Goal: Find contact information: Find contact information

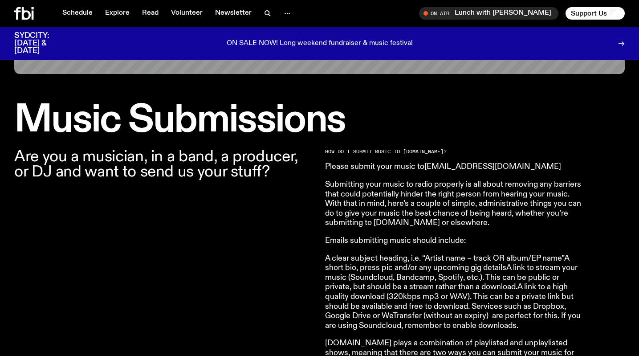
scroll to position [238, 0]
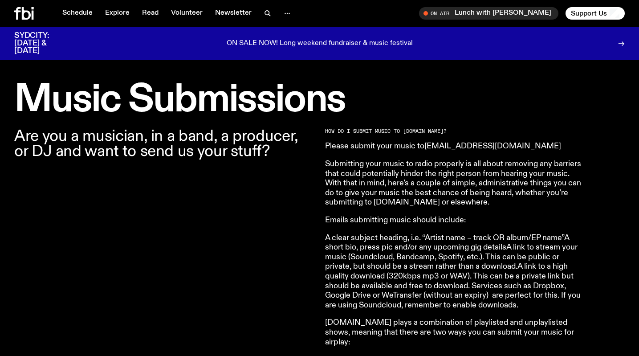
click at [478, 146] on link "[EMAIL_ADDRESS][DOMAIN_NAME]" at bounding box center [492, 146] width 137 height 8
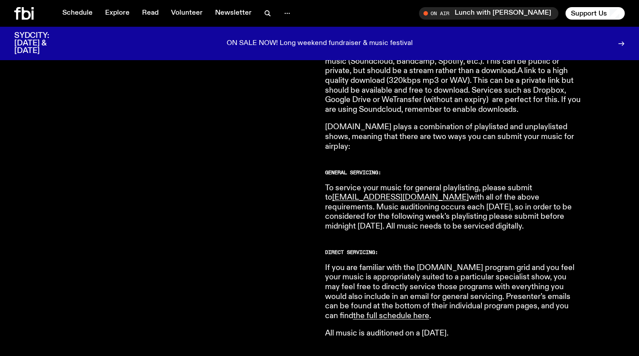
scroll to position [473, 0]
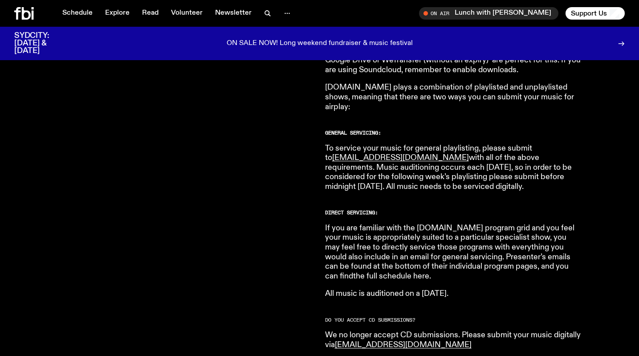
click at [429, 272] on link "the full schedule here" at bounding box center [391, 276] width 76 height 8
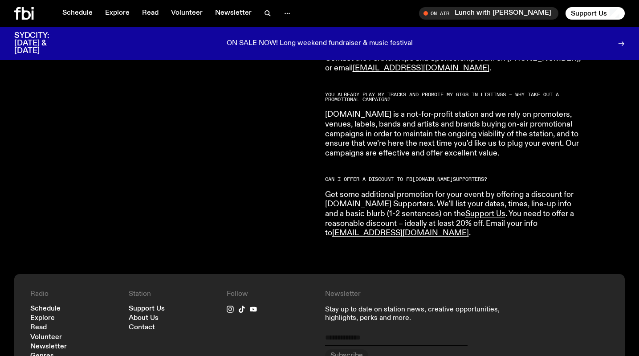
scroll to position [1772, 0]
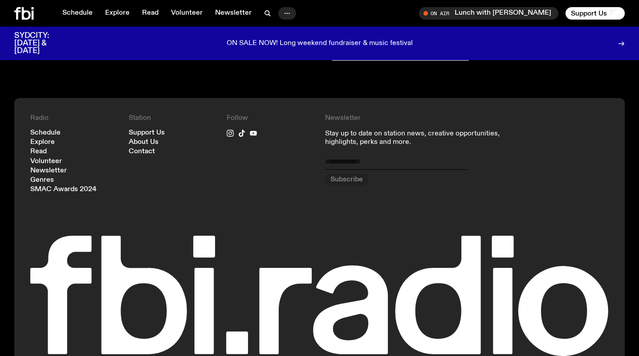
click at [290, 12] on icon "button" at bounding box center [287, 13] width 11 height 11
click at [232, 130] on icon at bounding box center [230, 133] width 7 height 7
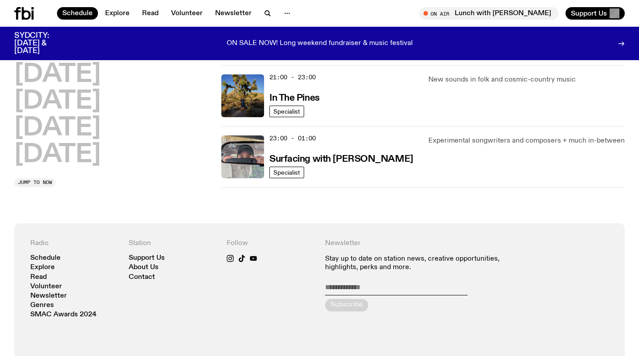
scroll to position [518, 0]
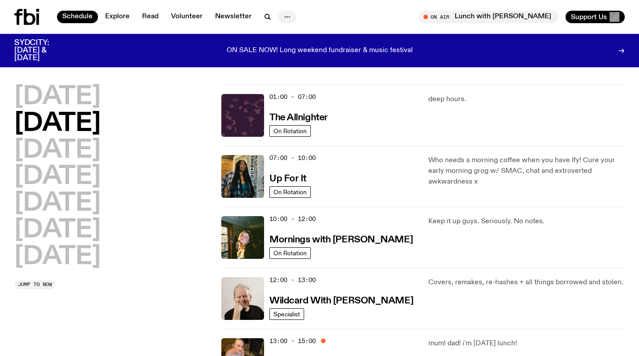
click at [284, 16] on icon "button" at bounding box center [287, 17] width 11 height 11
click at [159, 114] on div "Monday Tuesday Wednesday Thursday Friday Saturday Sunday" at bounding box center [112, 177] width 196 height 185
click at [73, 98] on h2 "Monday" at bounding box center [57, 97] width 86 height 25
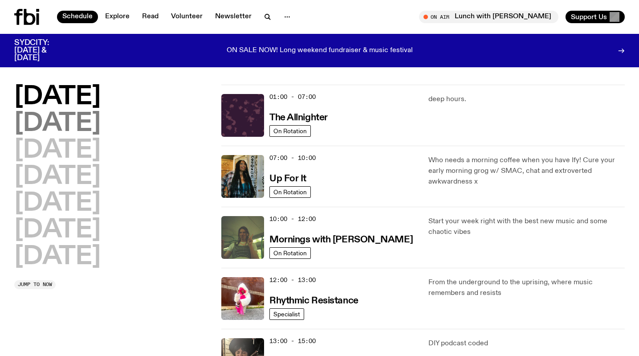
click at [63, 125] on h2 "Tuesday" at bounding box center [57, 123] width 86 height 25
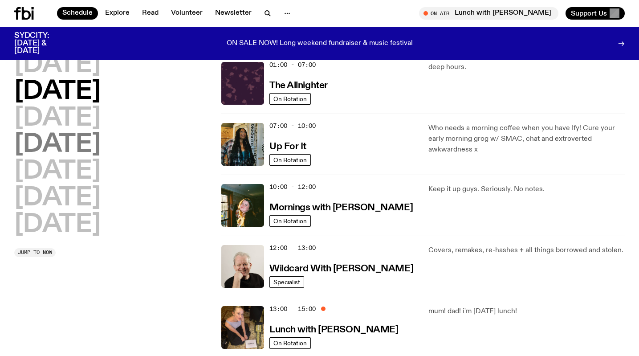
click at [62, 132] on h2 "Thursday" at bounding box center [57, 144] width 86 height 25
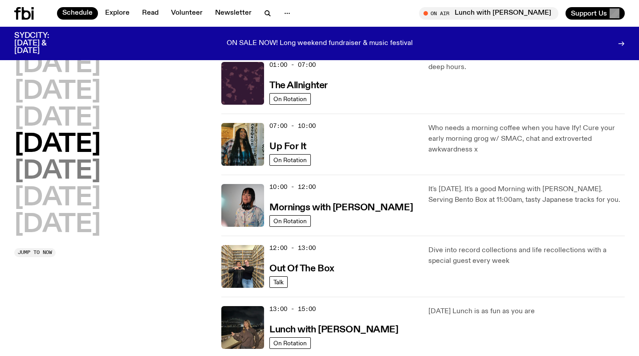
click at [62, 159] on h2 "Friday" at bounding box center [57, 171] width 86 height 25
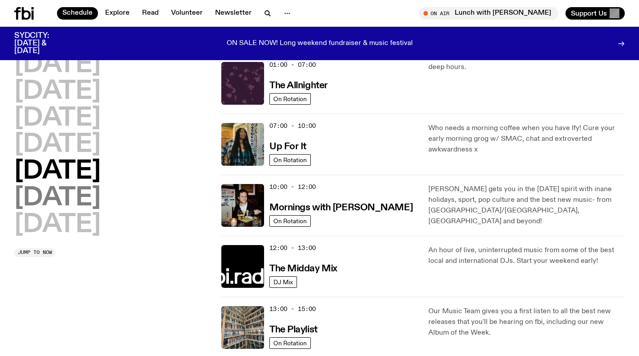
click at [53, 186] on h2 "Saturday" at bounding box center [57, 198] width 86 height 25
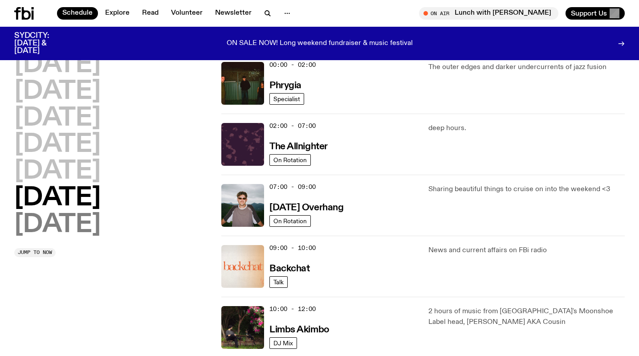
click at [52, 227] on h2 "Sunday" at bounding box center [57, 224] width 86 height 25
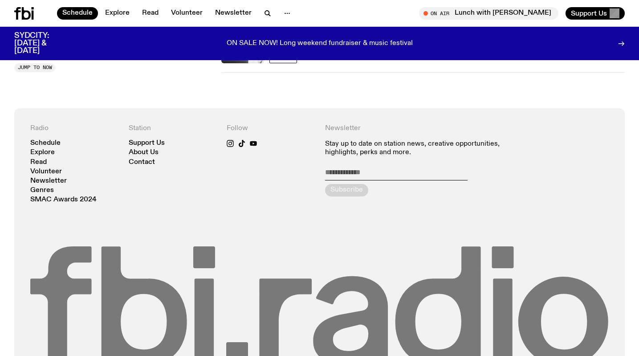
scroll to position [788, 0]
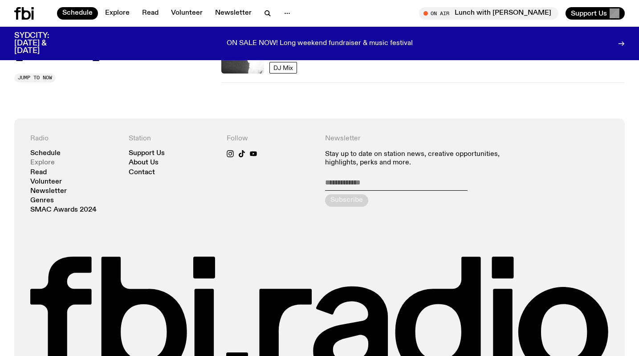
click at [39, 161] on link "Explore" at bounding box center [42, 162] width 24 height 7
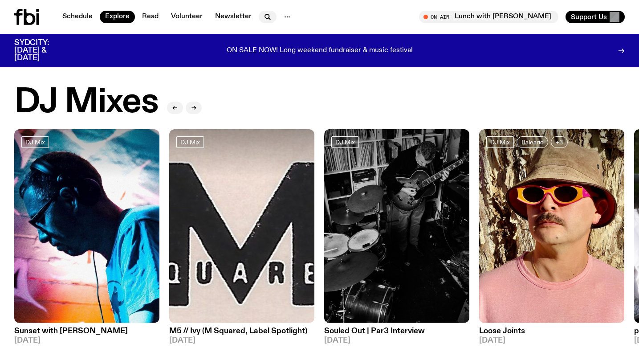
click at [269, 18] on icon "button" at bounding box center [270, 19] width 2 height 2
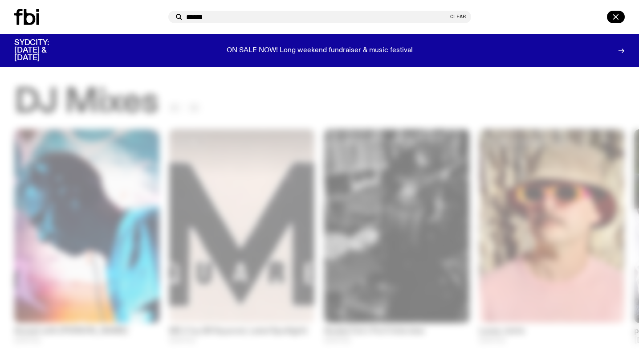
type input "******"
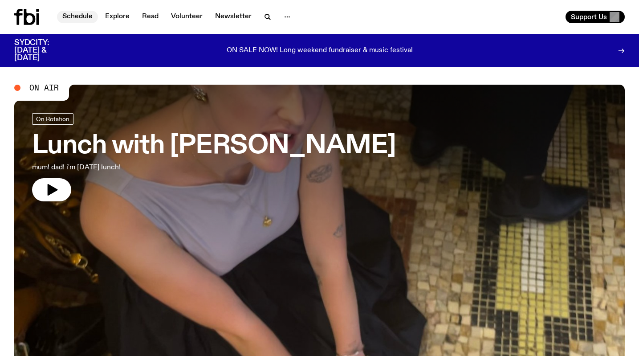
click at [73, 18] on link "Schedule" at bounding box center [77, 17] width 41 height 12
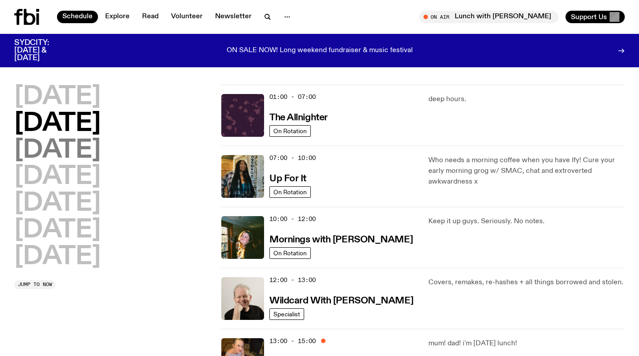
click at [45, 141] on h2 "Wednesday" at bounding box center [57, 150] width 86 height 25
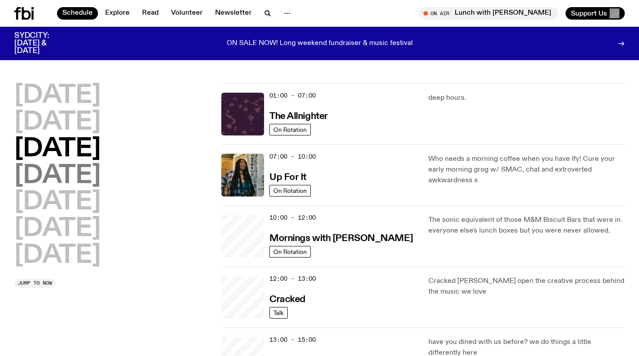
scroll to position [25, 0]
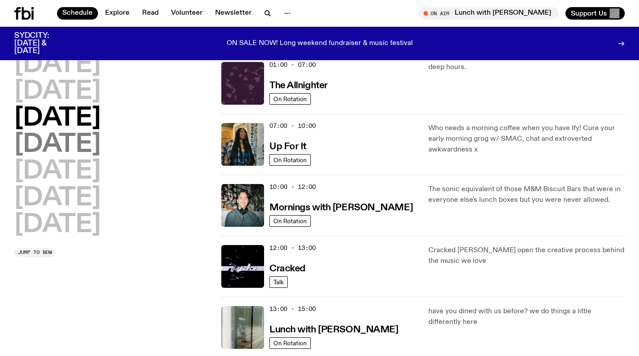
click at [45, 142] on h2 "Thursday" at bounding box center [57, 144] width 86 height 25
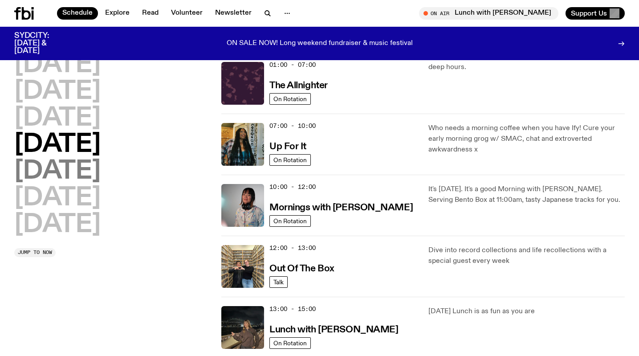
click at [49, 173] on h2 "Friday" at bounding box center [57, 171] width 86 height 25
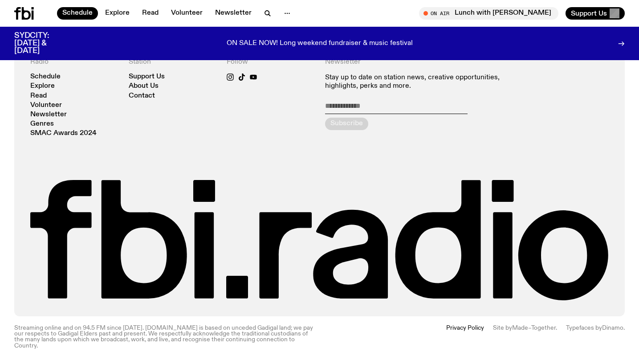
scroll to position [0, 0]
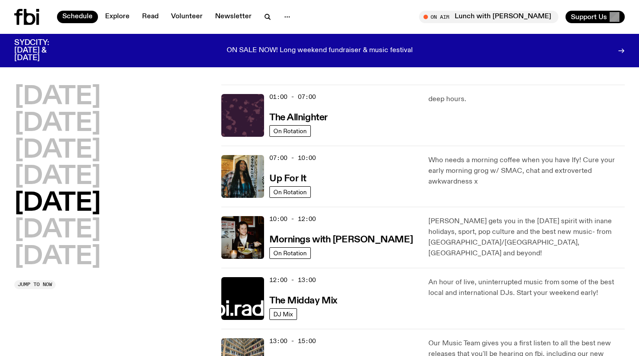
click at [23, 20] on icon at bounding box center [26, 17] width 25 height 16
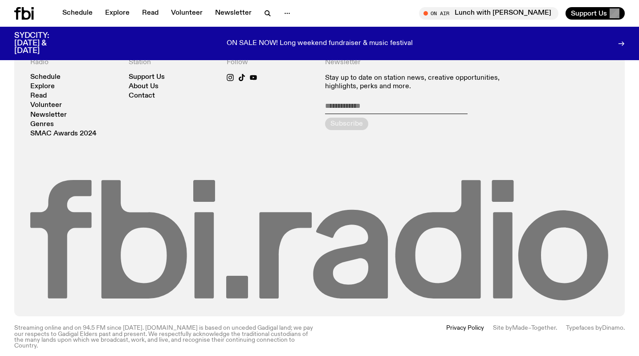
scroll to position [1888, 0]
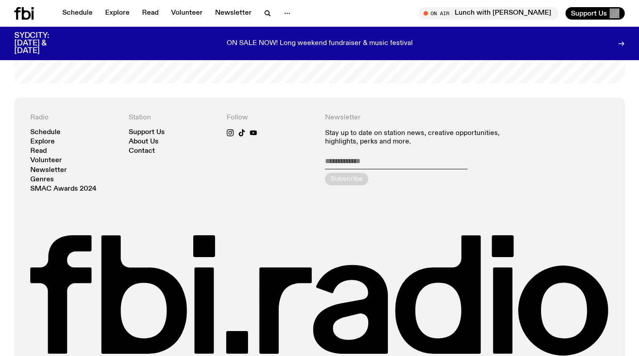
click at [22, 8] on icon at bounding box center [26, 13] width 9 height 12
click at [20, 13] on icon at bounding box center [24, 13] width 20 height 12
click at [143, 153] on link "Contact" at bounding box center [142, 151] width 26 height 7
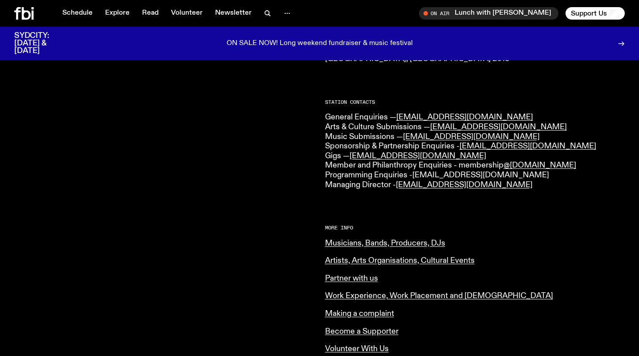
scroll to position [196, 0]
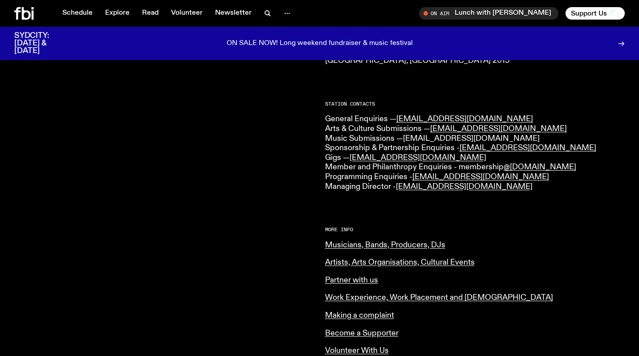
click at [439, 138] on link "[EMAIL_ADDRESS][DOMAIN_NAME]" at bounding box center [471, 139] width 137 height 8
